Goal: Information Seeking & Learning: Learn about a topic

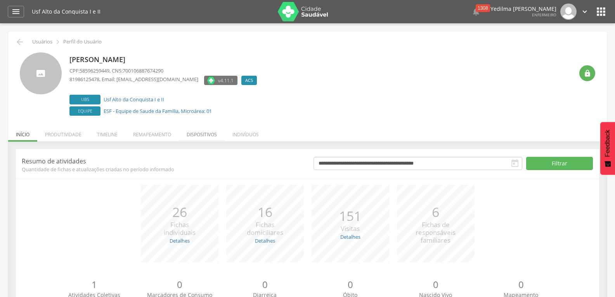
click at [204, 135] on li "Dispositivos" at bounding box center [202, 132] width 46 height 18
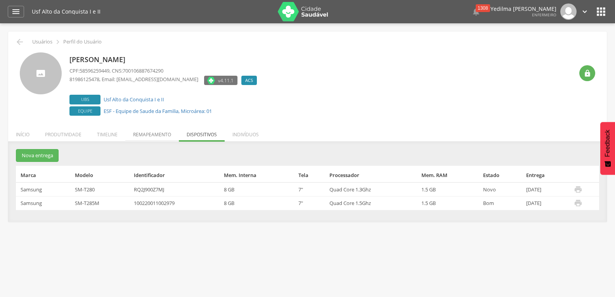
click at [149, 134] on li "Remapeamento" at bounding box center [152, 132] width 54 height 18
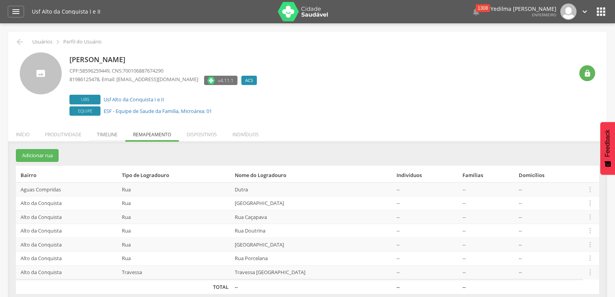
click at [104, 134] on li "Timeline" at bounding box center [107, 132] width 36 height 18
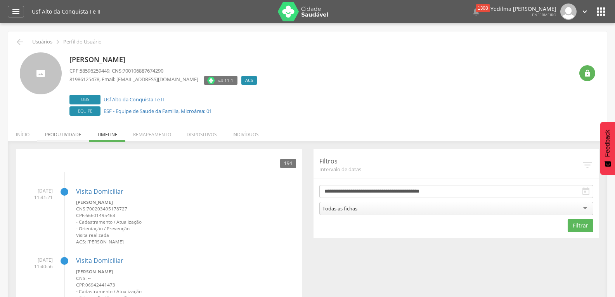
click at [68, 132] on li "Produtividade" at bounding box center [63, 132] width 52 height 18
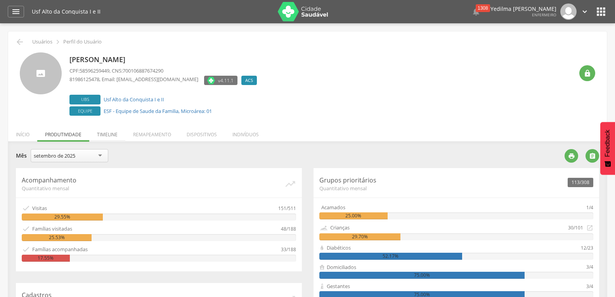
click at [105, 133] on li "Timeline" at bounding box center [107, 132] width 36 height 18
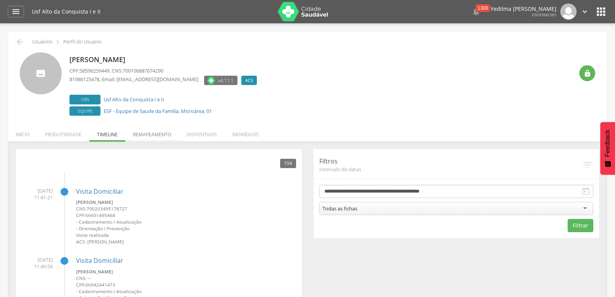
click at [145, 133] on li "Remapeamento" at bounding box center [152, 132] width 54 height 18
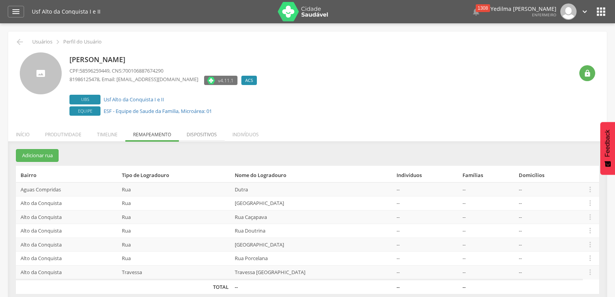
click at [201, 132] on li "Dispositivos" at bounding box center [202, 132] width 46 height 18
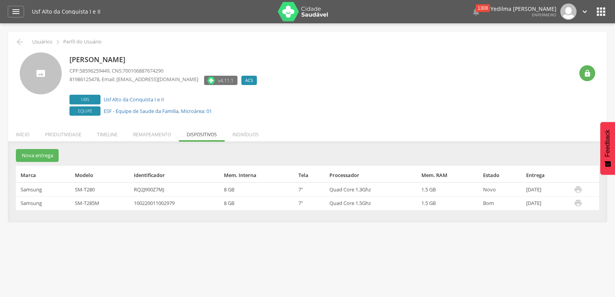
click at [538, 193] on td "[DATE]" at bounding box center [547, 189] width 48 height 14
click at [538, 192] on td "[DATE]" at bounding box center [547, 189] width 48 height 14
click at [142, 188] on td "RQ2J900Z7MJ" at bounding box center [176, 189] width 90 height 14
click at [243, 132] on li "Indivíduos" at bounding box center [245, 132] width 42 height 18
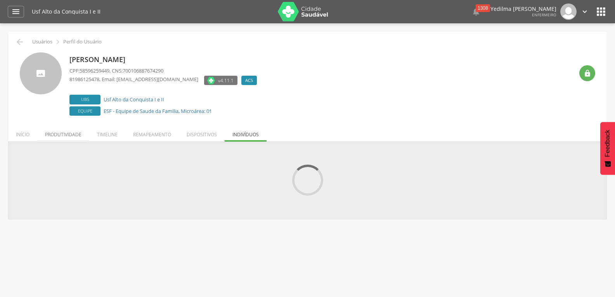
click at [61, 134] on li "Produtividade" at bounding box center [63, 132] width 52 height 18
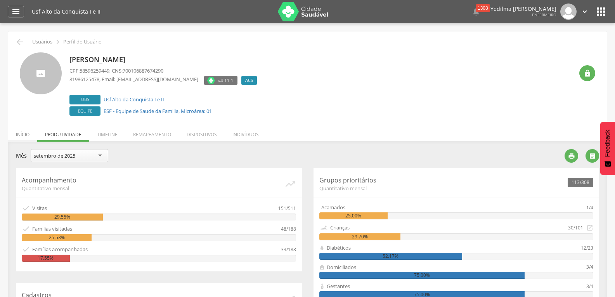
click at [24, 133] on li "Início" at bounding box center [22, 132] width 29 height 18
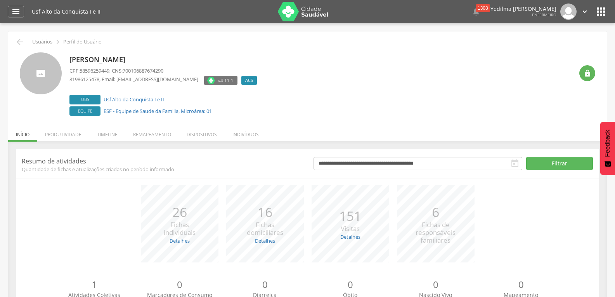
scroll to position [34, 0]
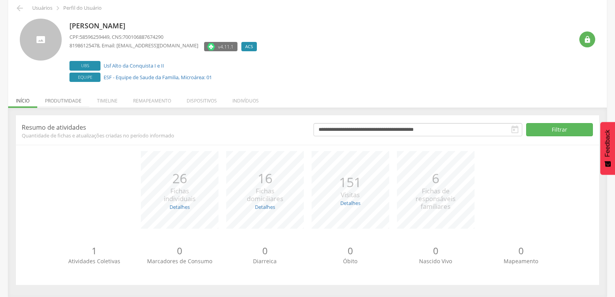
click at [70, 99] on li "Produtividade" at bounding box center [63, 99] width 52 height 18
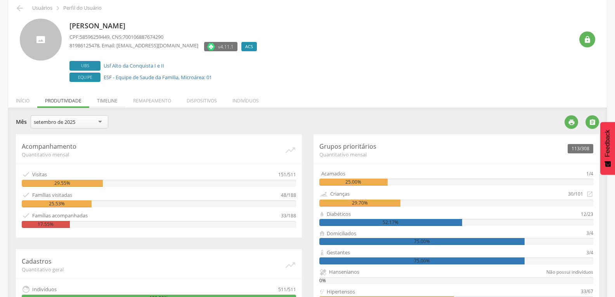
click at [113, 98] on li "Timeline" at bounding box center [107, 99] width 36 height 18
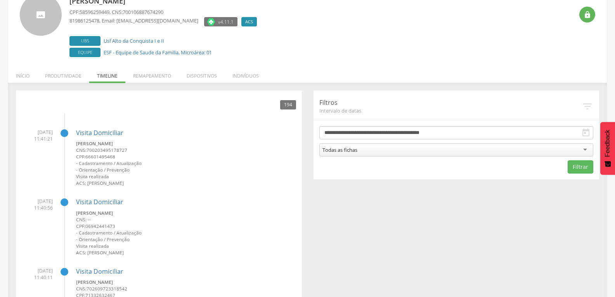
scroll to position [0, 0]
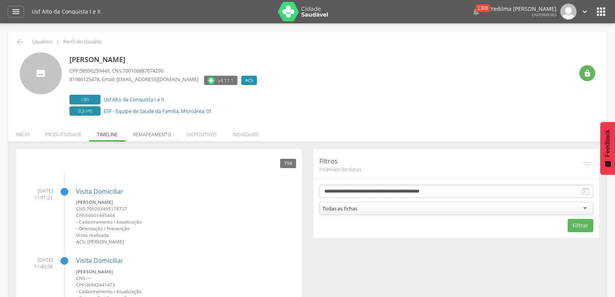
click at [155, 135] on li "Remapeamento" at bounding box center [152, 132] width 54 height 18
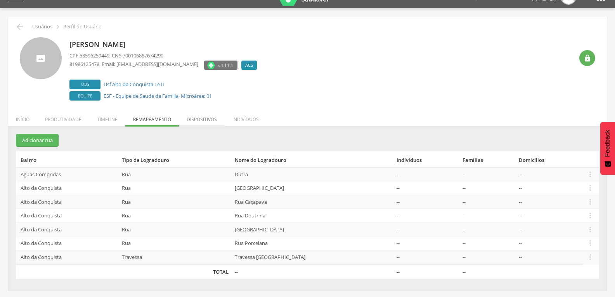
scroll to position [23, 0]
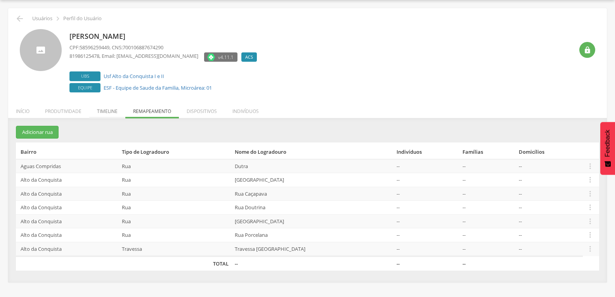
click at [110, 108] on li "Timeline" at bounding box center [107, 109] width 36 height 18
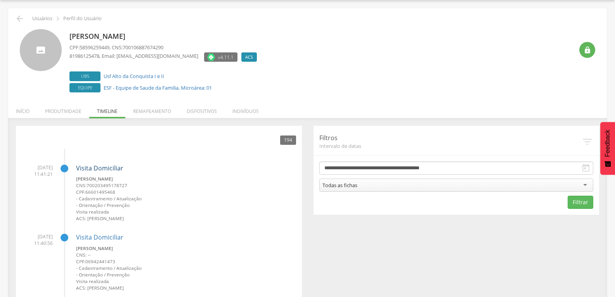
click at [90, 167] on link "Visita Domiciliar" at bounding box center [99, 168] width 47 height 9
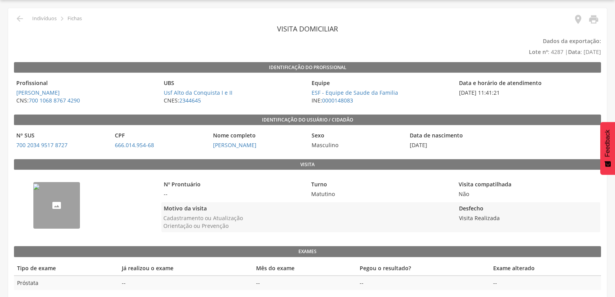
click at [40, 190] on img "--" at bounding box center [36, 186] width 6 height 6
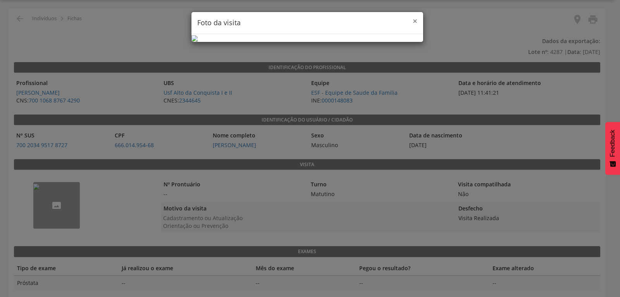
click at [414, 20] on span "×" at bounding box center [415, 21] width 5 height 11
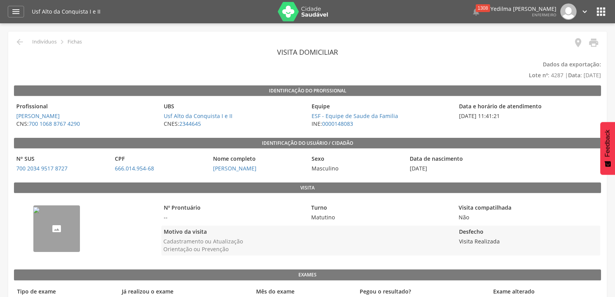
scroll to position [23, 0]
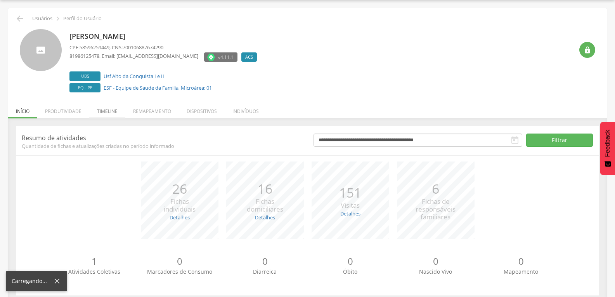
click at [99, 112] on li "Timeline" at bounding box center [107, 109] width 36 height 18
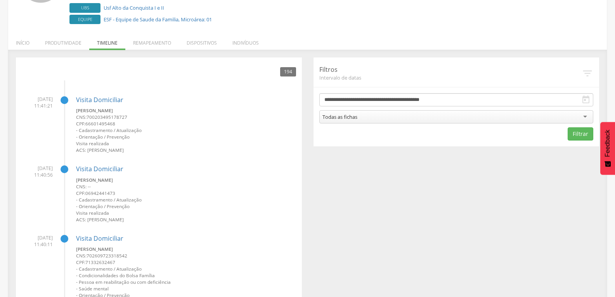
scroll to position [0, 0]
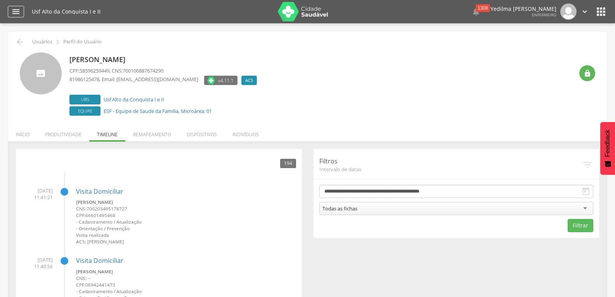
click at [17, 13] on icon "" at bounding box center [15, 11] width 9 height 9
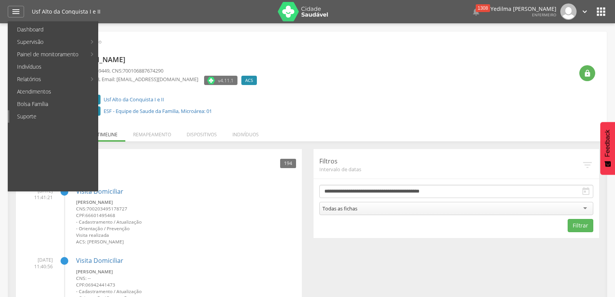
click at [26, 114] on link "Suporte" at bounding box center [53, 116] width 88 height 12
